Goal: Information Seeking & Learning: Find specific fact

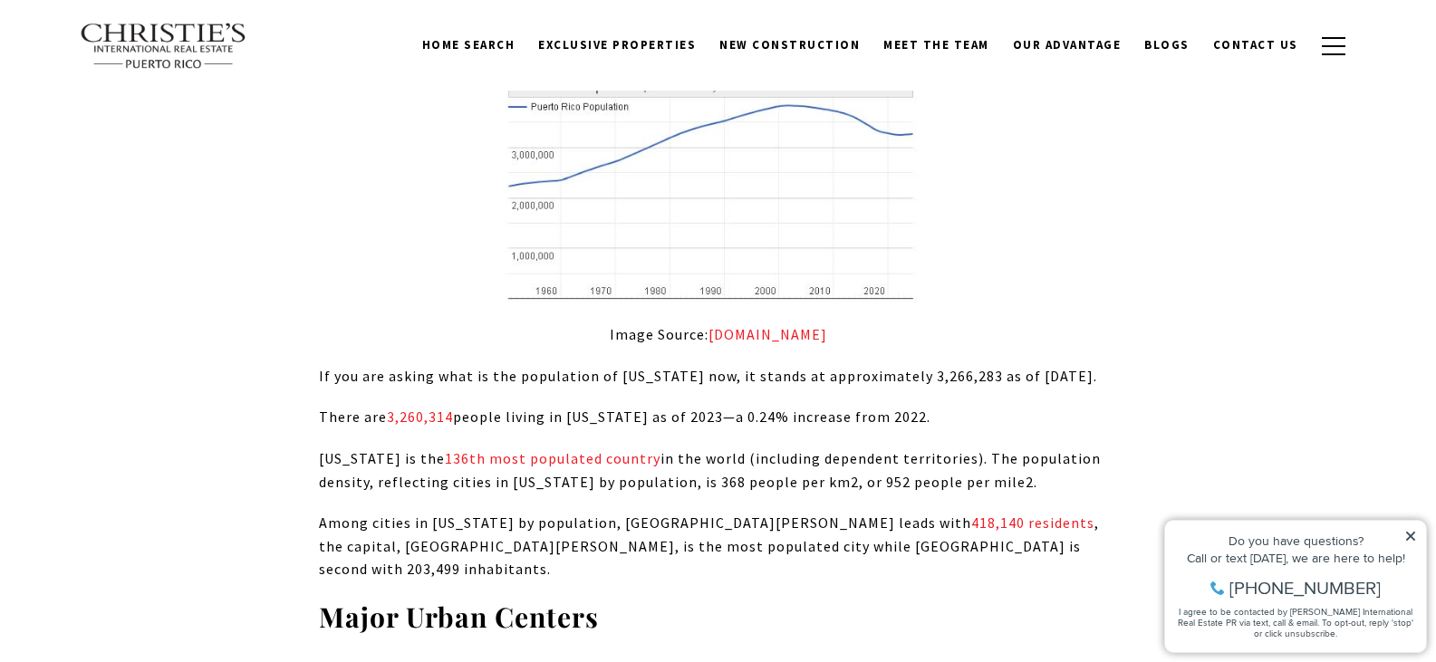
scroll to position [1486, 0]
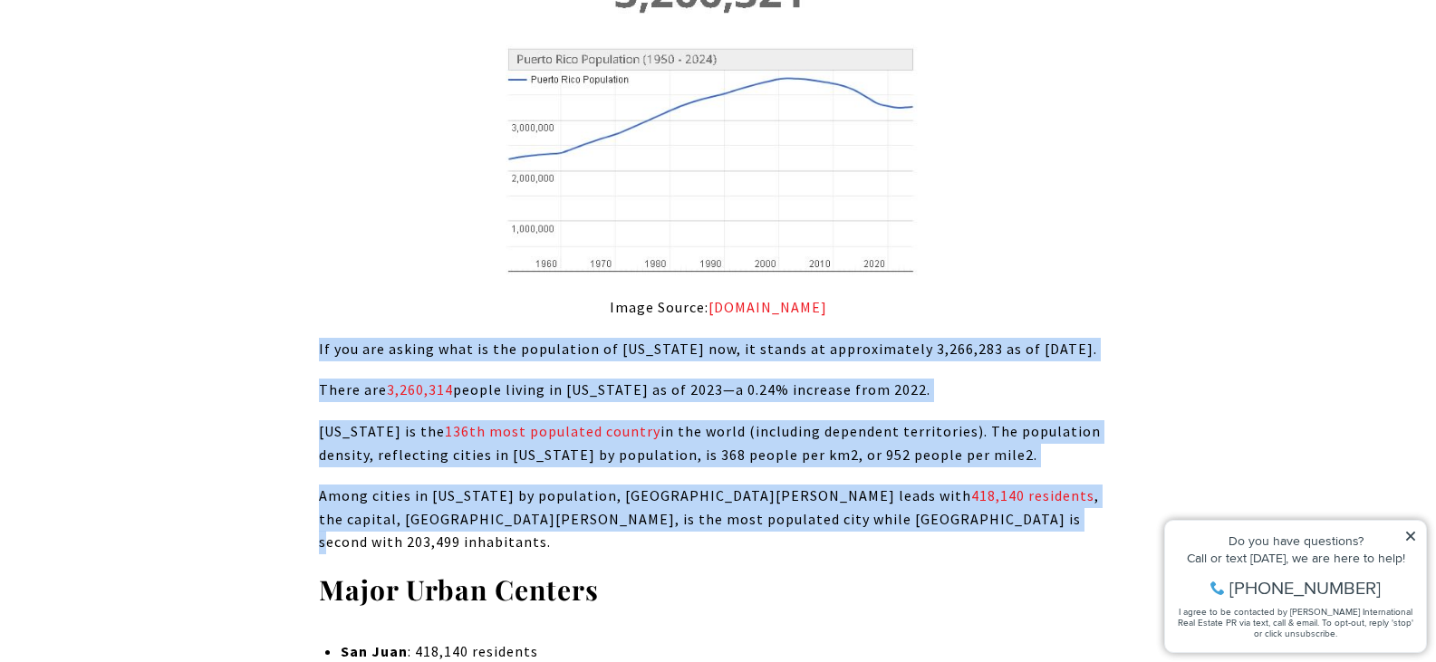
drag, startPoint x: 321, startPoint y: 323, endPoint x: 834, endPoint y: 504, distance: 543.9
copy div "If you are asking what is the population of [US_STATE] now, it stands at approx…"
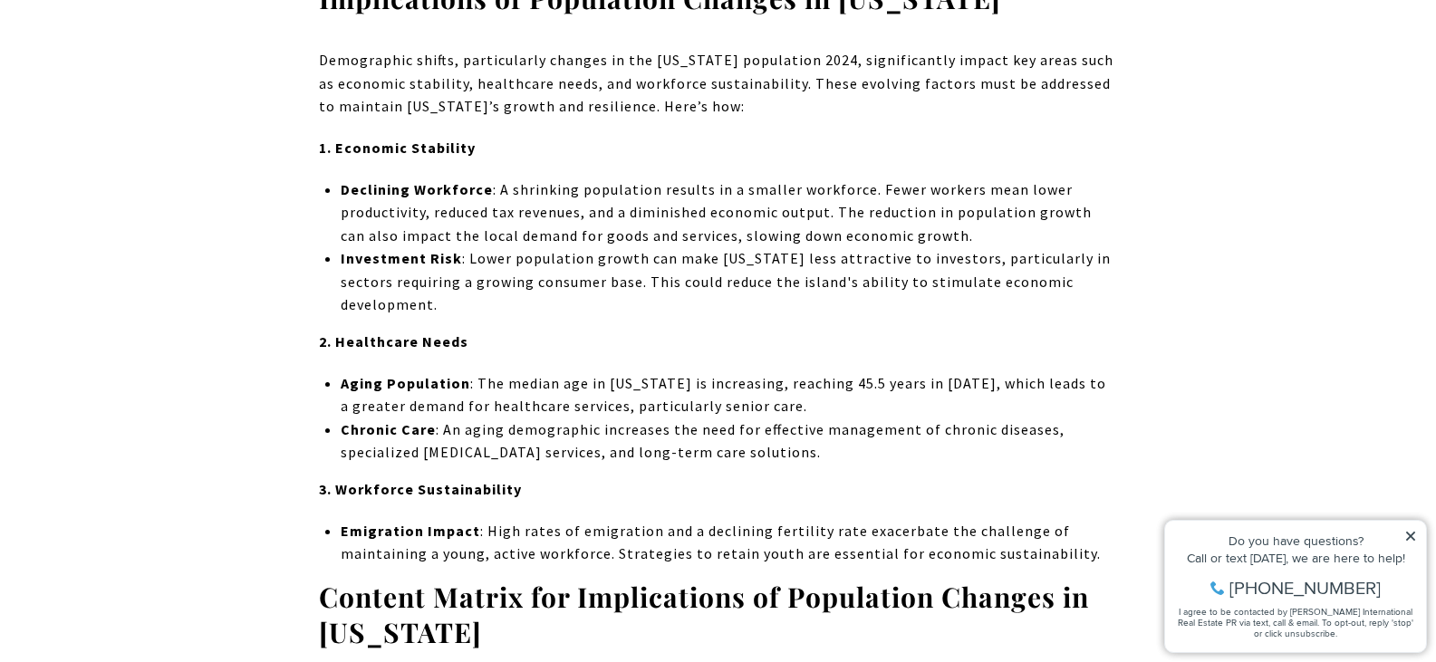
scroll to position [3516, 0]
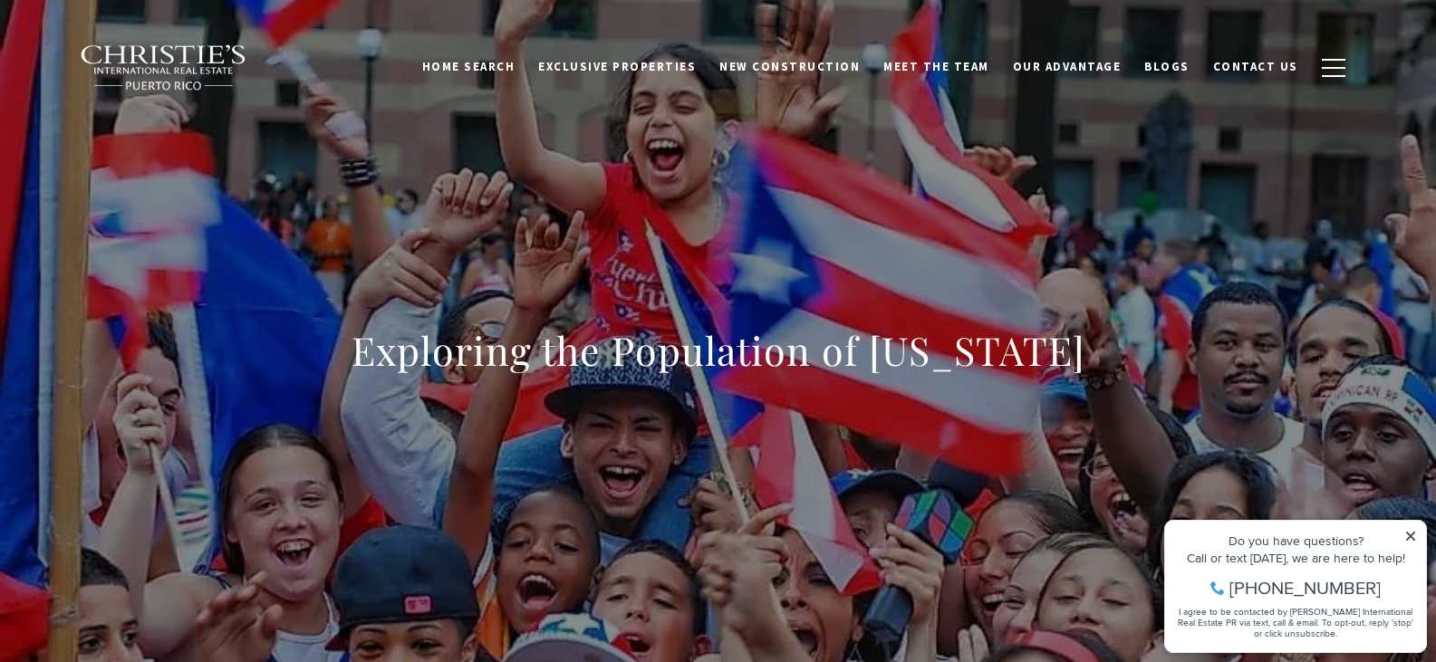
click at [1207, 331] on div "Exploring the Population of [US_STATE]" at bounding box center [718, 363] width 1269 height 544
click at [1201, 263] on div "Exploring the Population of [US_STATE]" at bounding box center [718, 363] width 1269 height 544
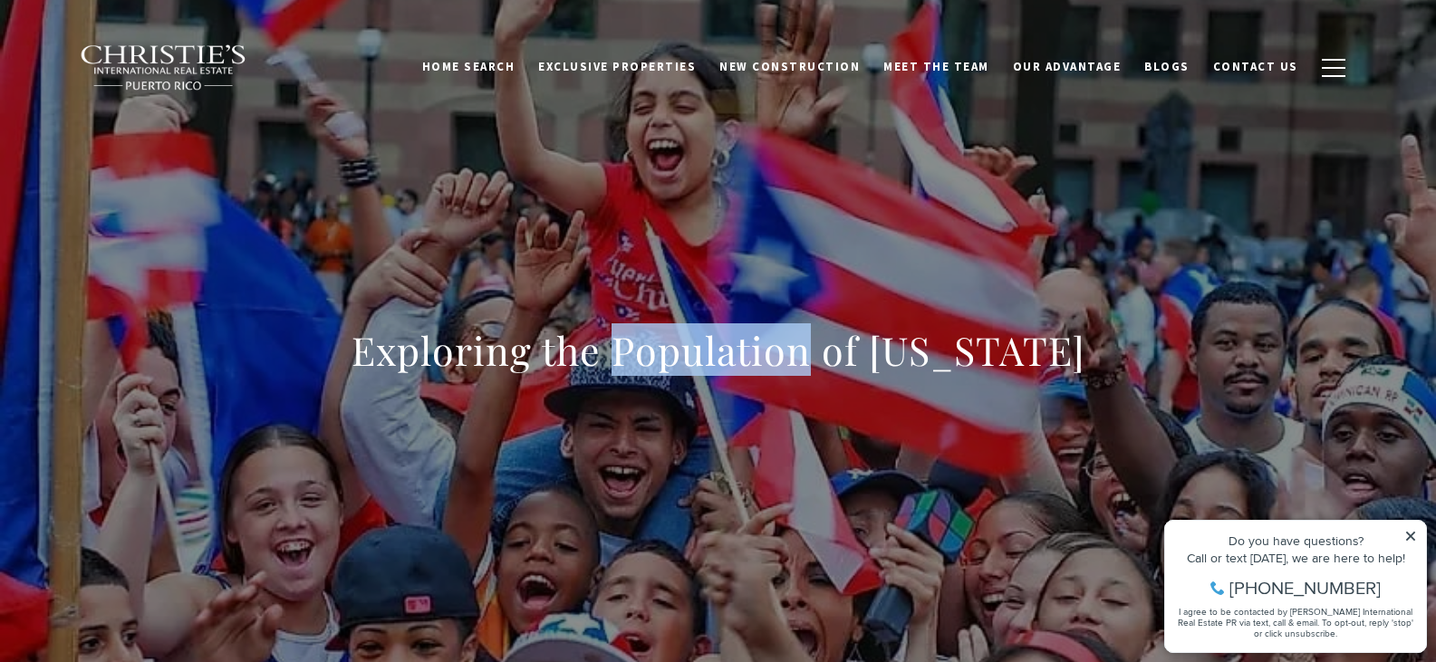
click at [905, 239] on div "Exploring the Population of [US_STATE]" at bounding box center [718, 363] width 1269 height 544
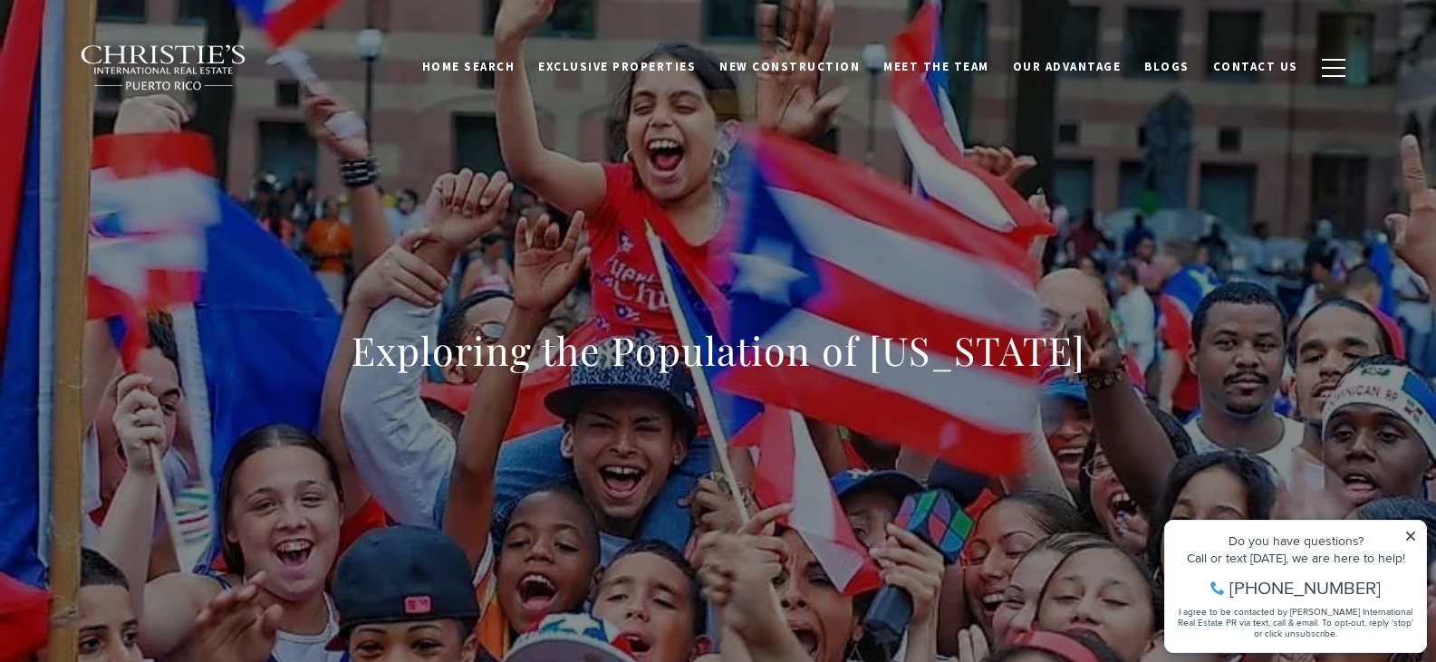
click at [934, 235] on div "Exploring the Population of [US_STATE]" at bounding box center [718, 363] width 1269 height 544
click at [1182, 209] on div "Exploring the Population of [US_STATE]" at bounding box center [718, 363] width 1269 height 544
click at [1124, 242] on div "Exploring the Population of [US_STATE]" at bounding box center [718, 363] width 1269 height 544
click at [1207, 234] on div "Exploring the Population of [US_STATE]" at bounding box center [718, 363] width 1269 height 544
click at [1236, 230] on div "Exploring the Population of [US_STATE]" at bounding box center [718, 363] width 1269 height 544
